Goal: Navigation & Orientation: Find specific page/section

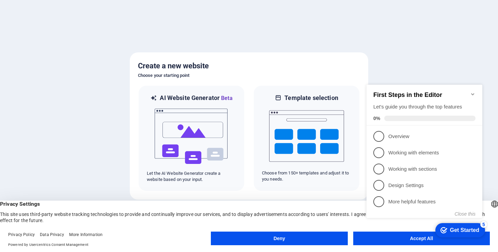
click at [283, 241] on button "Deny" at bounding box center [279, 239] width 137 height 14
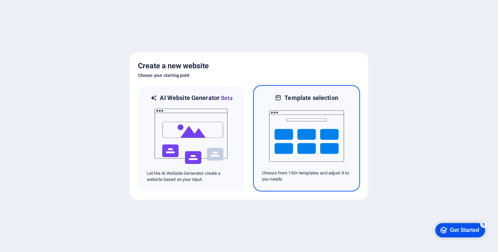
click at [296, 141] on img at bounding box center [306, 136] width 75 height 68
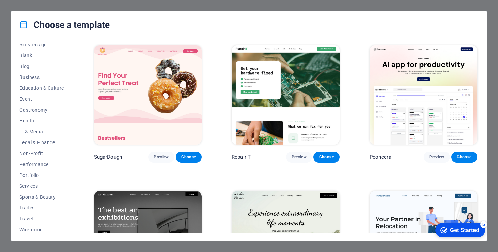
scroll to position [83, 0]
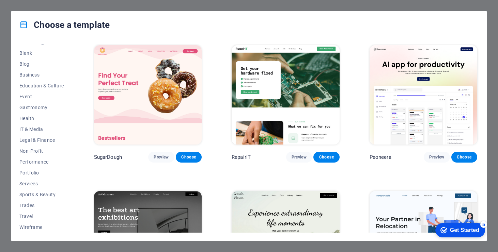
click at [407, 6] on div "Choose a template All Templates My Templates New Trending Landingpage Multipage…" at bounding box center [249, 126] width 498 height 252
click at [13, 2] on div "Choose a template All Templates My Templates New Trending Landingpage Multipage…" at bounding box center [249, 126] width 498 height 252
